Goal: Transaction & Acquisition: Purchase product/service

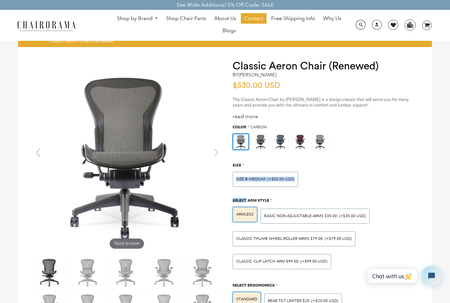
click at [224, 16] on span "About Us" at bounding box center [225, 18] width 22 height 7
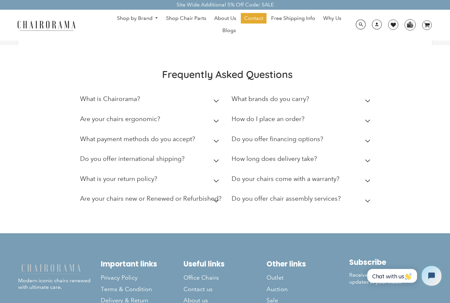
scroll to position [158, 0]
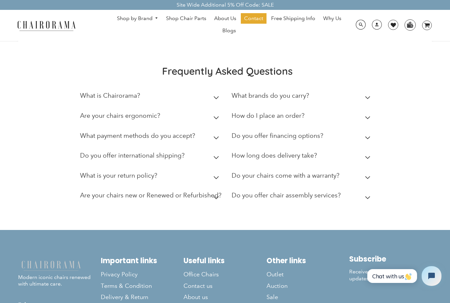
click at [90, 179] on h2 "What is your return policy?" at bounding box center [118, 176] width 77 height 8
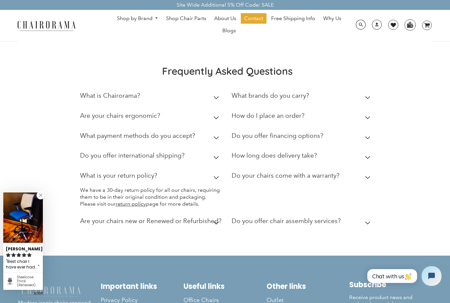
click at [48, 188] on div "Frequently Asked Questions What is Chairorama? Chairorama is your go-to destina…" at bounding box center [225, 149] width 450 height 214
click at [48, 203] on div "Frequently Asked Questions What is Chairorama? Chairorama is your go-to destina…" at bounding box center [225, 149] width 450 height 214
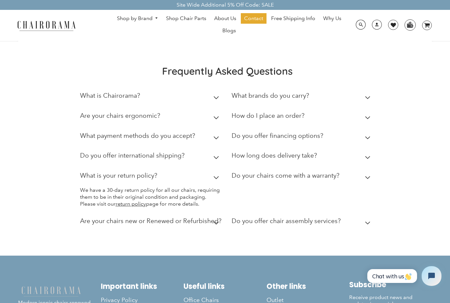
click at [308, 140] on h2 "Do you offer financing options?" at bounding box center [277, 136] width 92 height 8
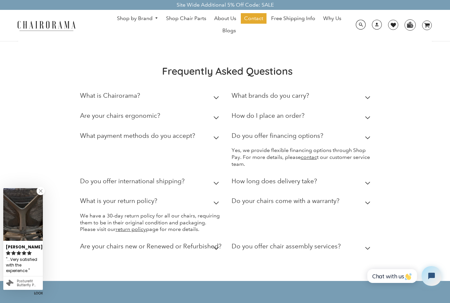
click at [35, 192] on div "Frequently Asked Questions What is Chairorama? Chairorama is your go-to destina…" at bounding box center [225, 161] width 450 height 239
click at [332, 205] on h2 "Do your chairs come with a warranty?" at bounding box center [285, 201] width 108 height 8
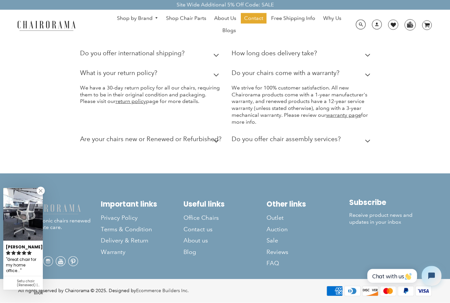
scroll to position [304, 0]
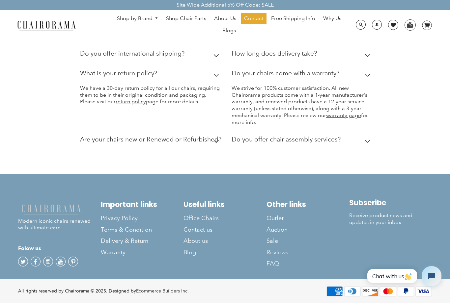
click at [92, 143] on h2 "Are your chairs new or Renewed or Refurbished?" at bounding box center [150, 140] width 141 height 8
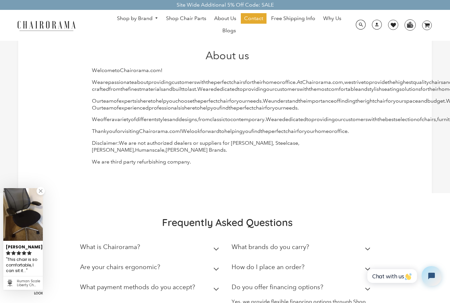
scroll to position [7, 0]
click at [142, 19] on link "Shop by Brand" at bounding box center [138, 18] width 48 height 10
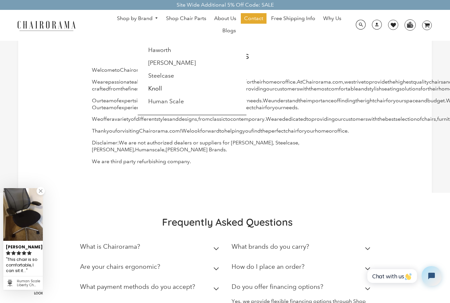
click at [182, 63] on link "[PERSON_NAME]" at bounding box center [171, 62] width 47 height 7
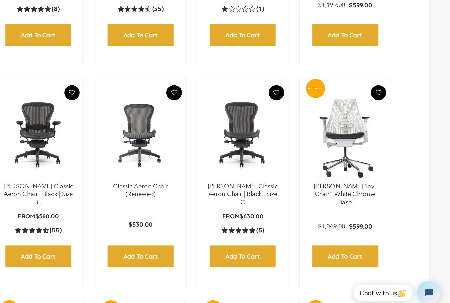
scroll to position [328, 0]
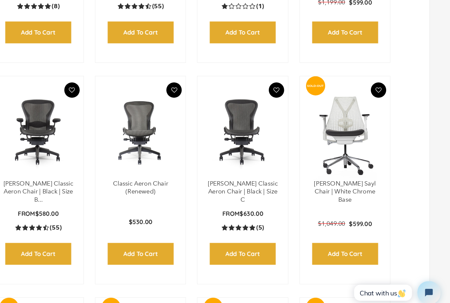
click at [68, 233] on input "Add to Cart" at bounding box center [96, 242] width 57 height 19
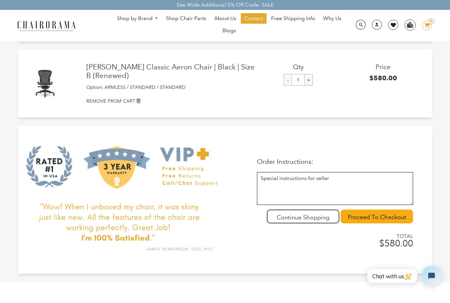
scroll to position [35, 0]
click at [396, 214] on input "Proceed To Checkout" at bounding box center [376, 217] width 72 height 14
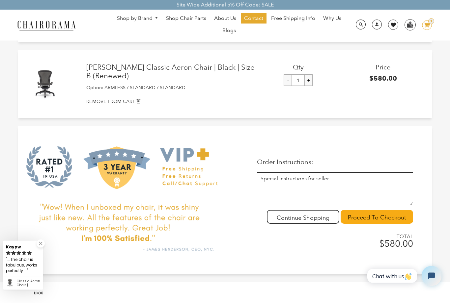
scroll to position [56, 0]
